Goal: Task Accomplishment & Management: Manage account settings

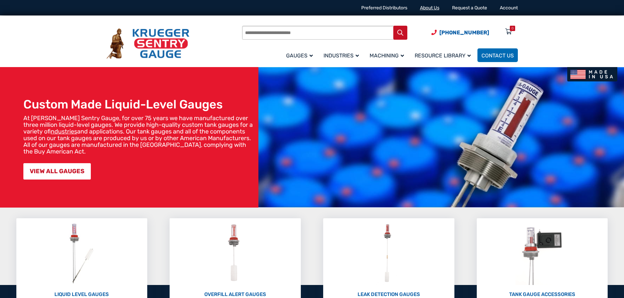
click at [430, 8] on link "About Us" at bounding box center [429, 8] width 19 height 6
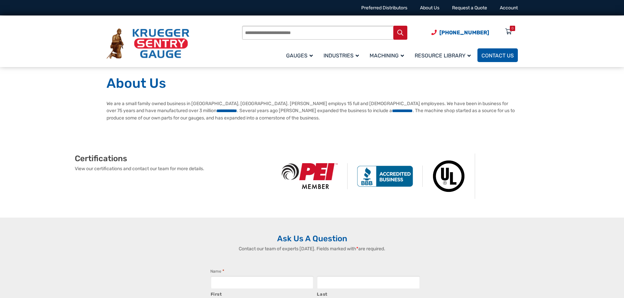
click at [503, 54] on span "Contact Us" at bounding box center [498, 55] width 32 height 6
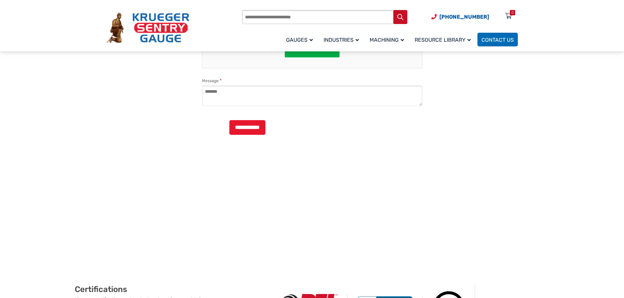
scroll to position [175, 0]
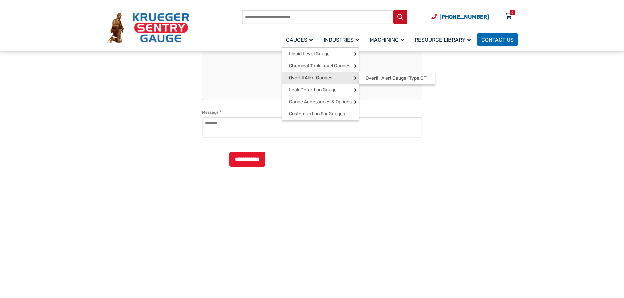
click at [335, 76] on link "Overfill Alert Gauges" at bounding box center [321, 78] width 76 height 12
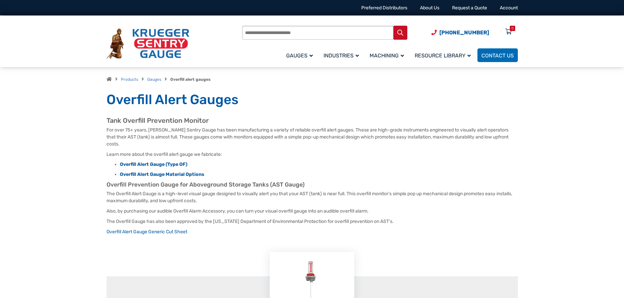
click at [161, 47] on img at bounding box center [148, 43] width 83 height 31
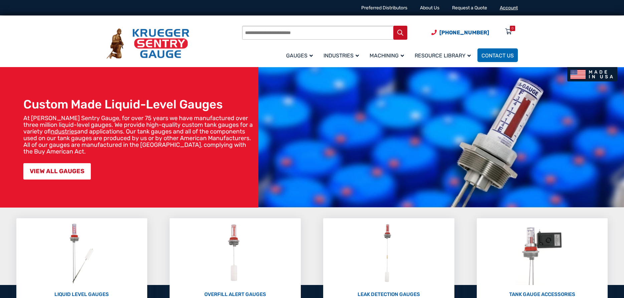
click at [510, 8] on link "Account" at bounding box center [509, 8] width 18 height 6
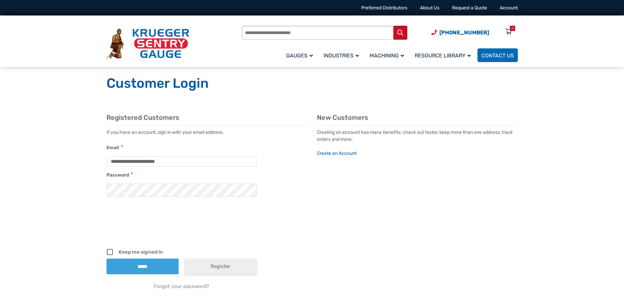
click at [110, 252] on icon at bounding box center [110, 252] width 6 height 9
click at [146, 265] on input "*****" at bounding box center [143, 267] width 72 height 16
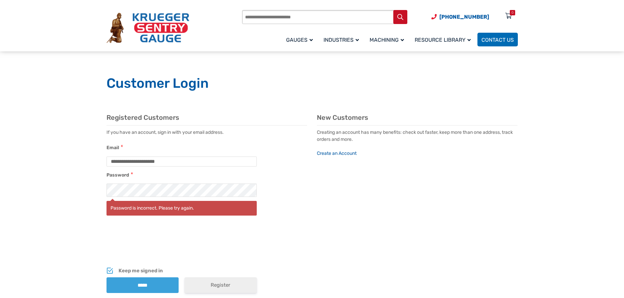
scroll to position [34, 0]
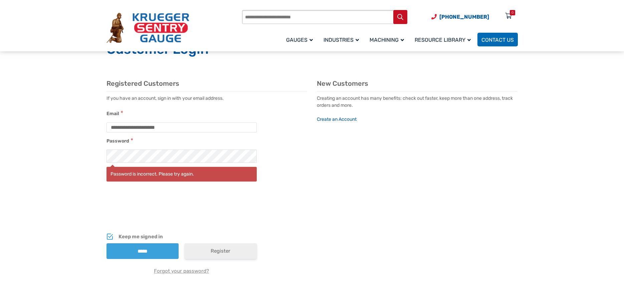
click at [164, 271] on link "Forgot your password?" at bounding box center [182, 271] width 150 height 7
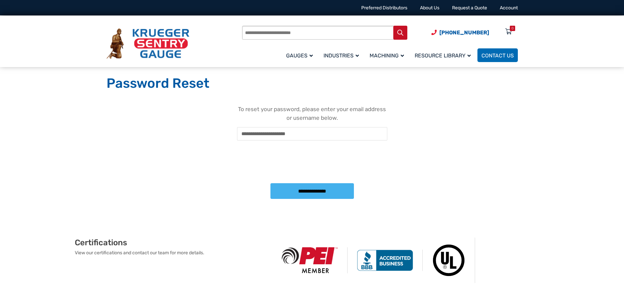
click at [307, 194] on input "**********" at bounding box center [313, 191] width 84 height 16
